Goal: Find specific page/section: Find specific page/section

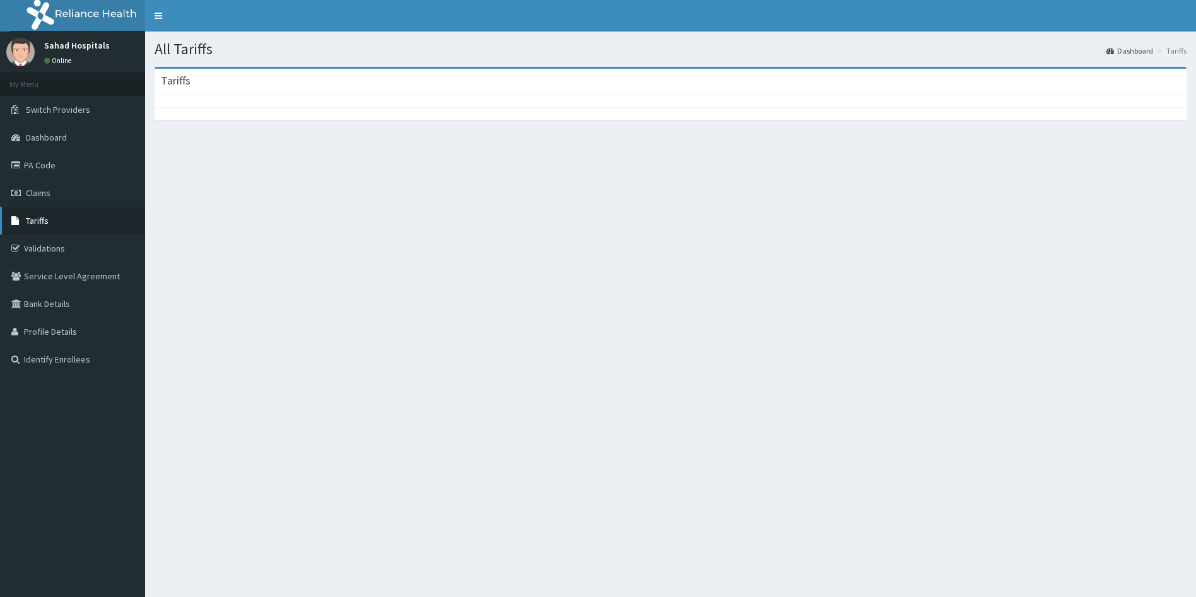
click at [50, 222] on link "Tariffs" at bounding box center [72, 221] width 145 height 28
click at [52, 222] on link "Tariffs" at bounding box center [72, 221] width 145 height 28
click at [56, 198] on link "Claims" at bounding box center [72, 193] width 145 height 28
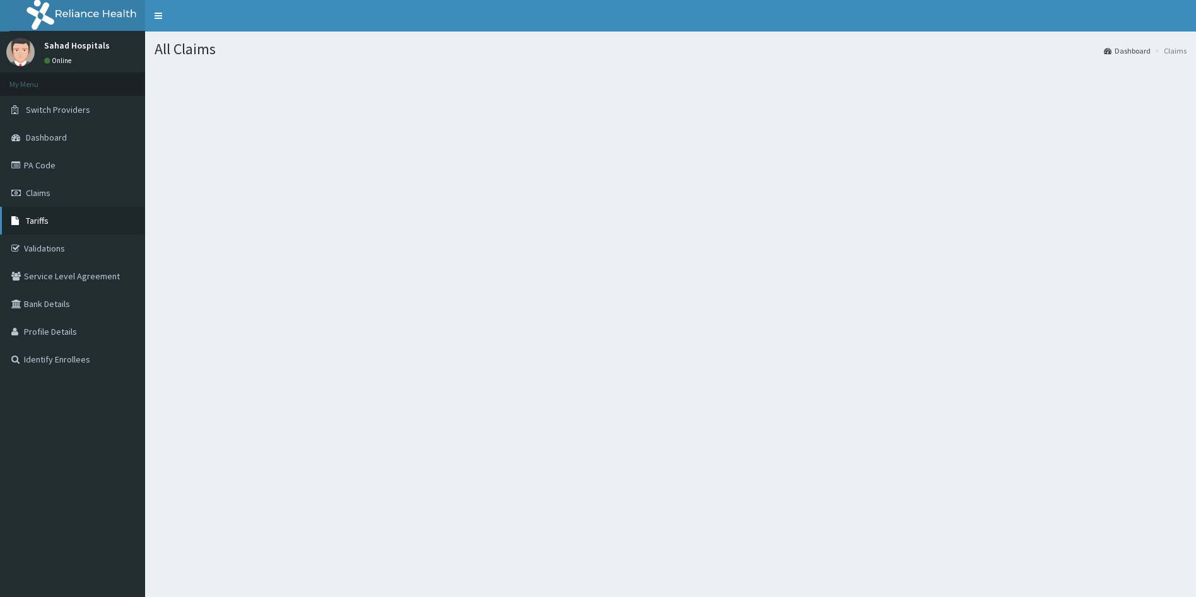
click at [57, 219] on link "Tariffs" at bounding box center [72, 221] width 145 height 28
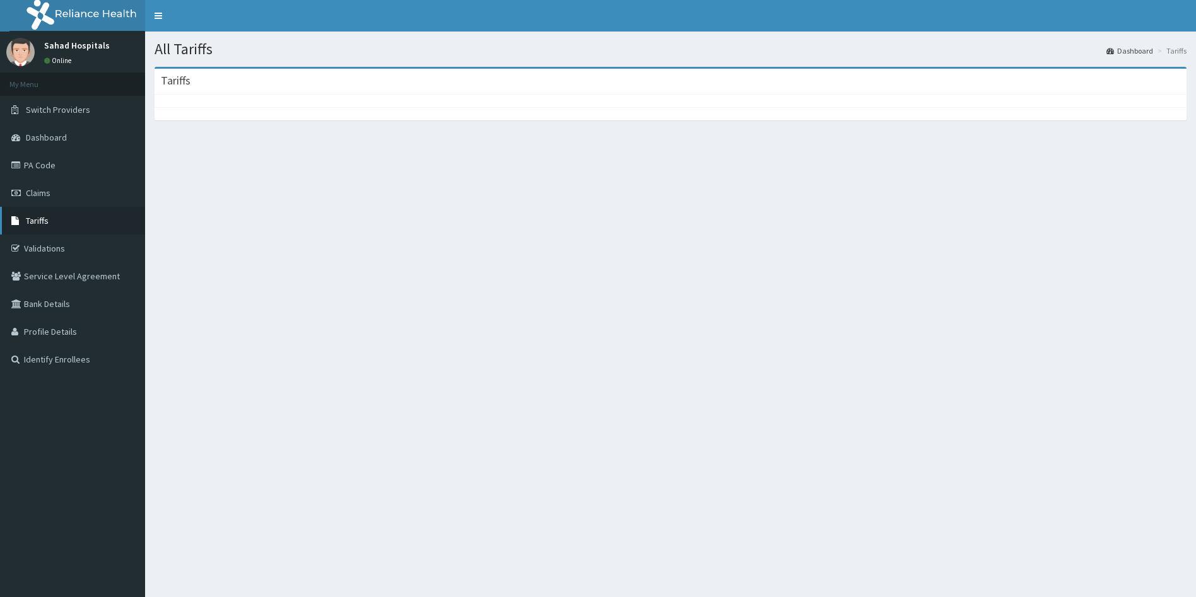
click at [56, 223] on link "Tariffs" at bounding box center [72, 221] width 145 height 28
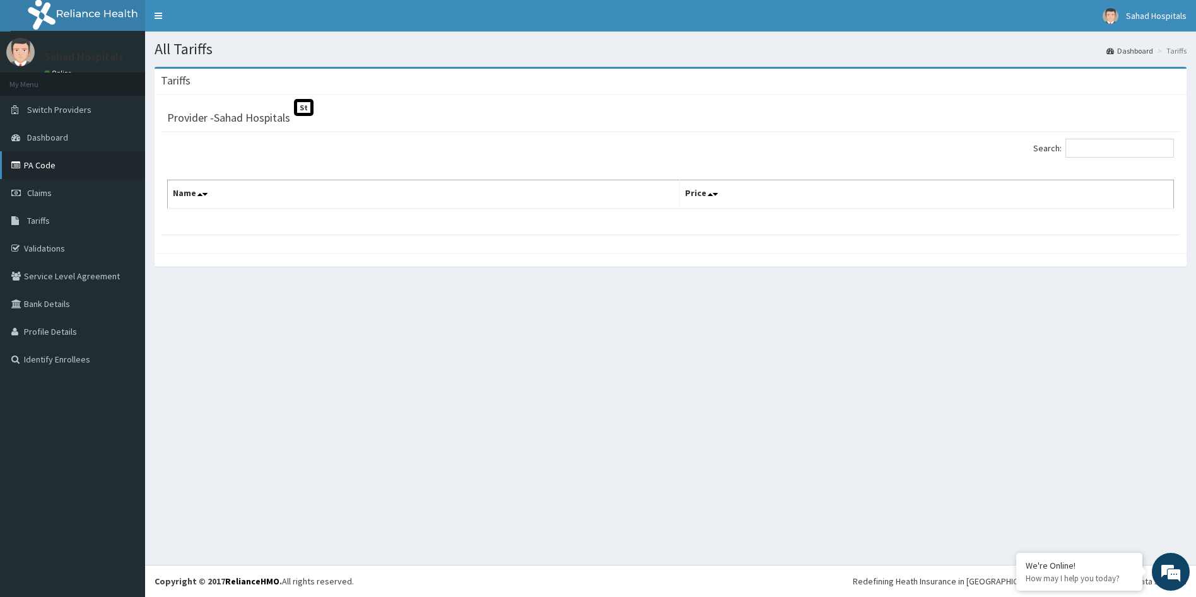
click at [45, 172] on link "PA Code" at bounding box center [72, 165] width 145 height 28
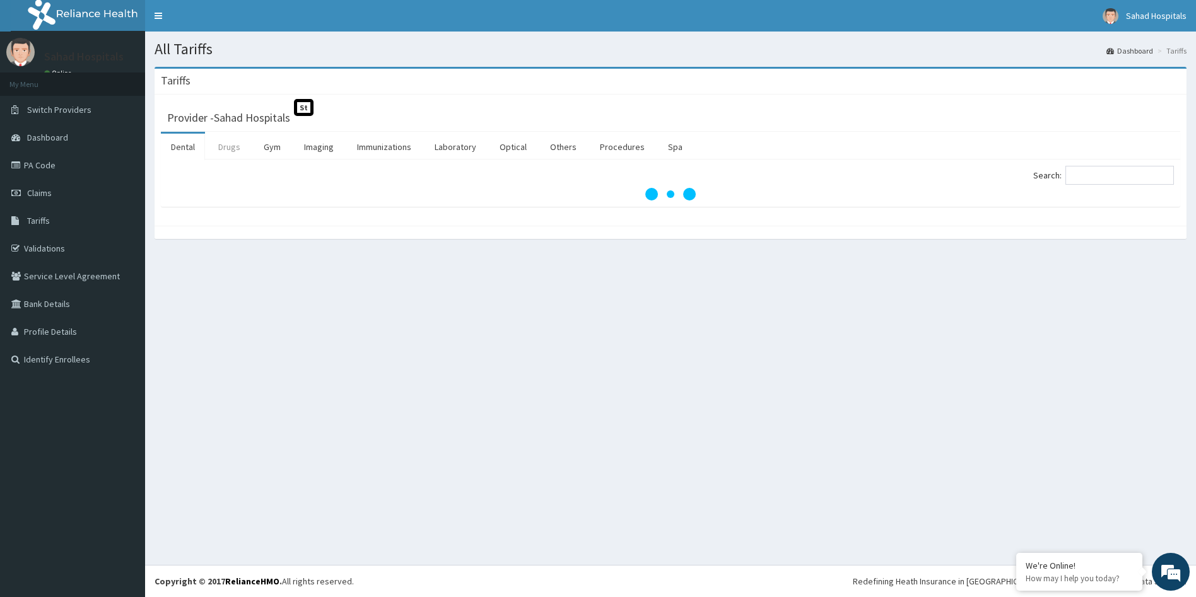
click at [237, 156] on link "Drugs" at bounding box center [229, 147] width 42 height 26
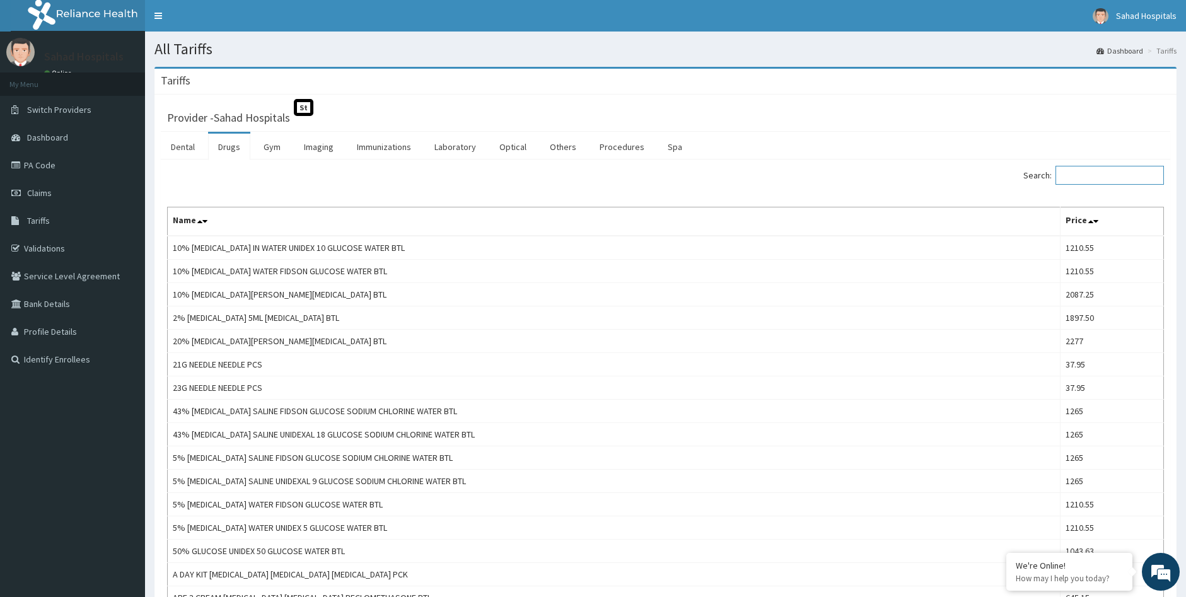
click at [1083, 182] on input "Search:" at bounding box center [1110, 175] width 108 height 19
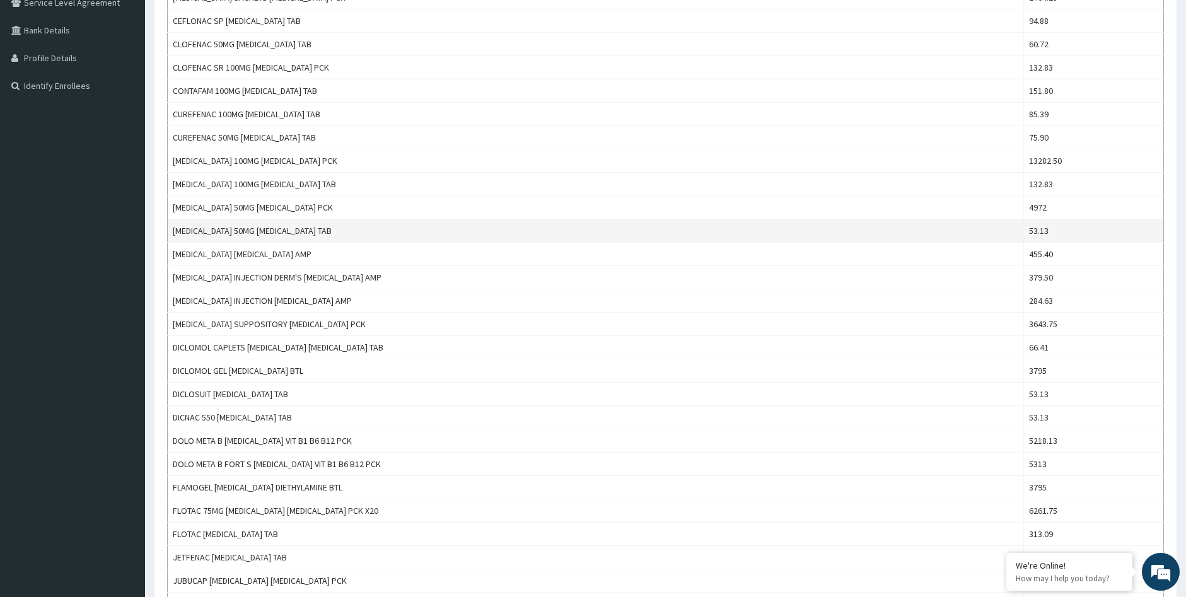
scroll to position [295, 0]
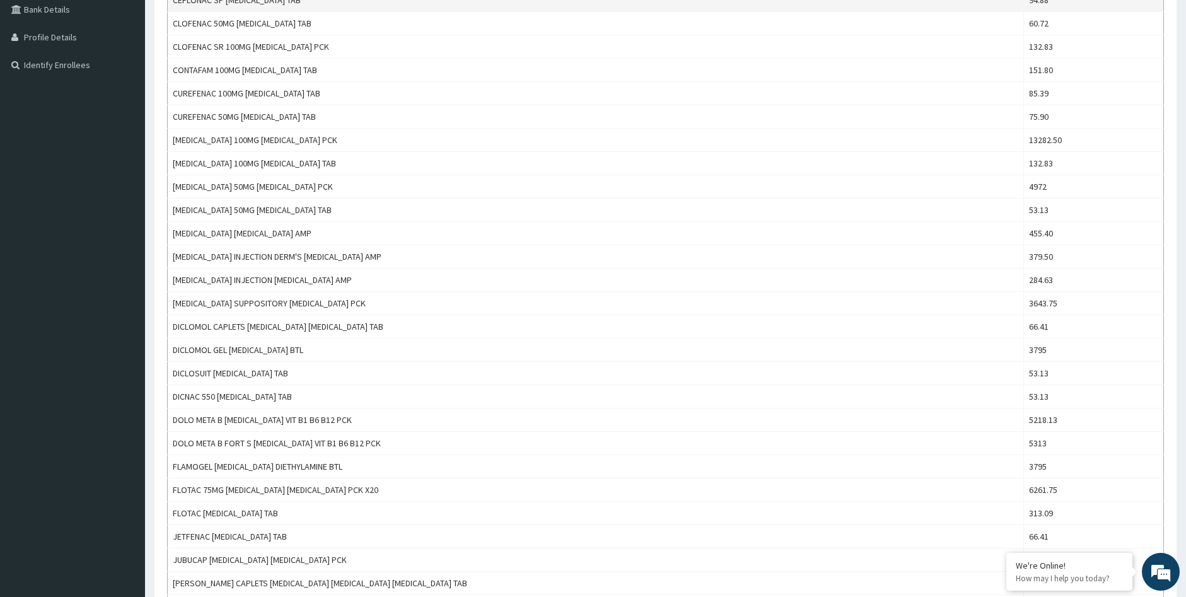
type input "DICLOFEN"
